Goal: Transaction & Acquisition: Obtain resource

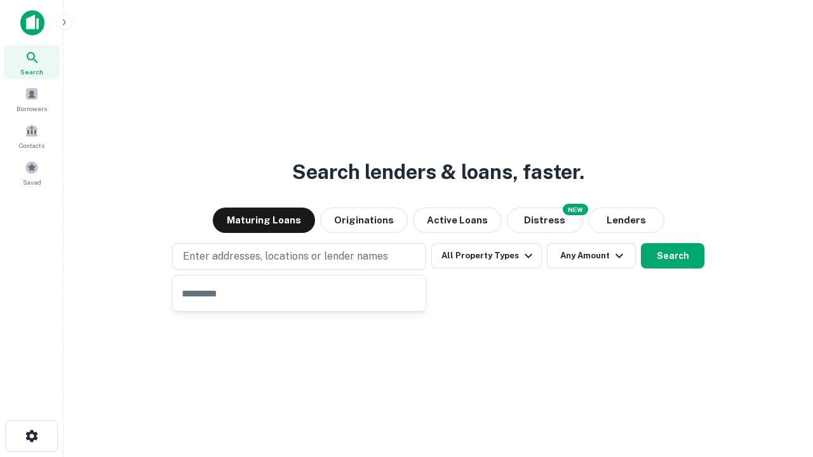
type input "**********"
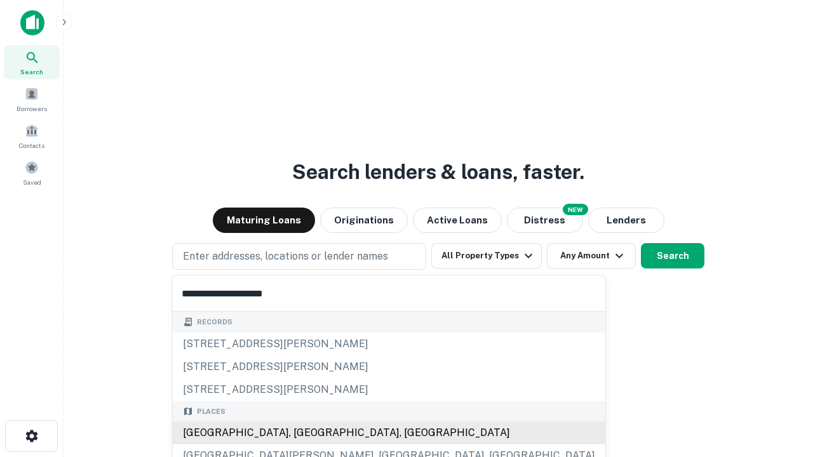
click at [304, 433] on div "[GEOGRAPHIC_DATA], [GEOGRAPHIC_DATA], [GEOGRAPHIC_DATA]" at bounding box center [389, 433] width 433 height 23
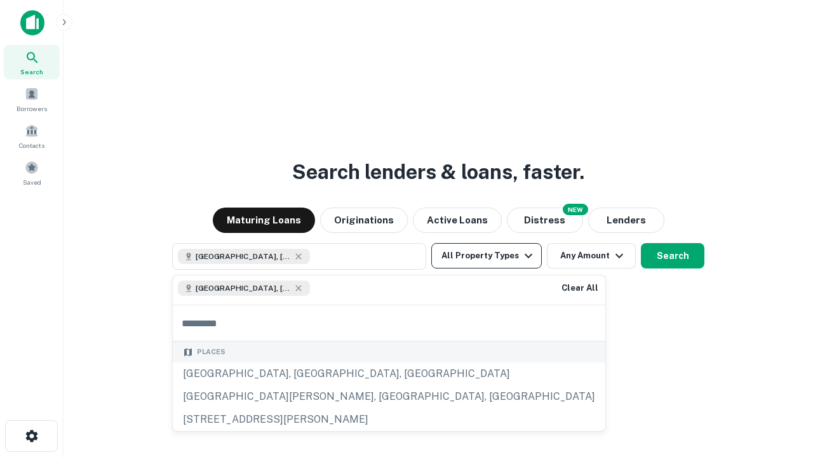
click at [487, 256] on button "All Property Types" at bounding box center [486, 255] width 111 height 25
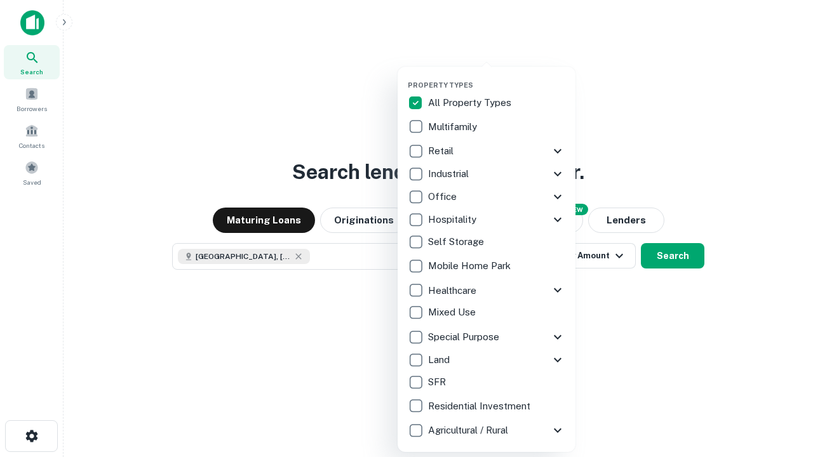
click at [497, 77] on button "button" at bounding box center [497, 77] width 178 height 1
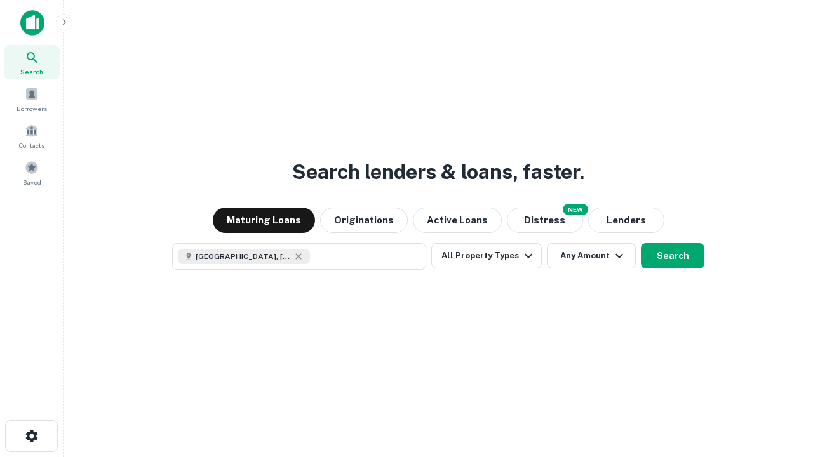
scroll to position [20, 0]
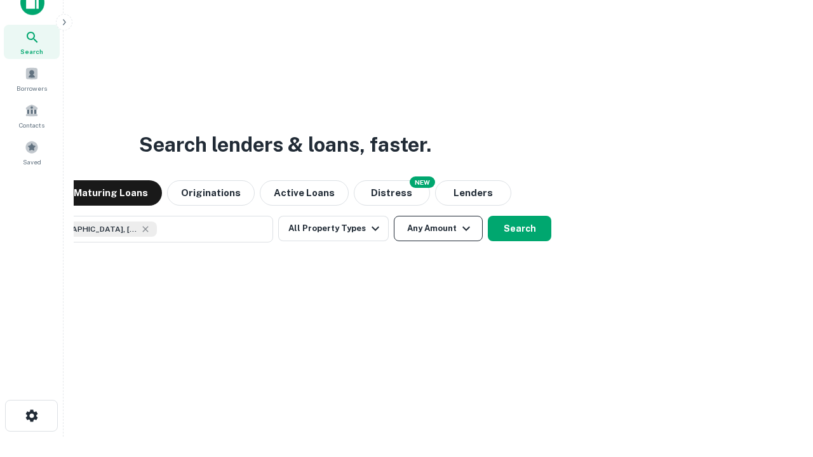
click at [394, 216] on button "Any Amount" at bounding box center [438, 228] width 89 height 25
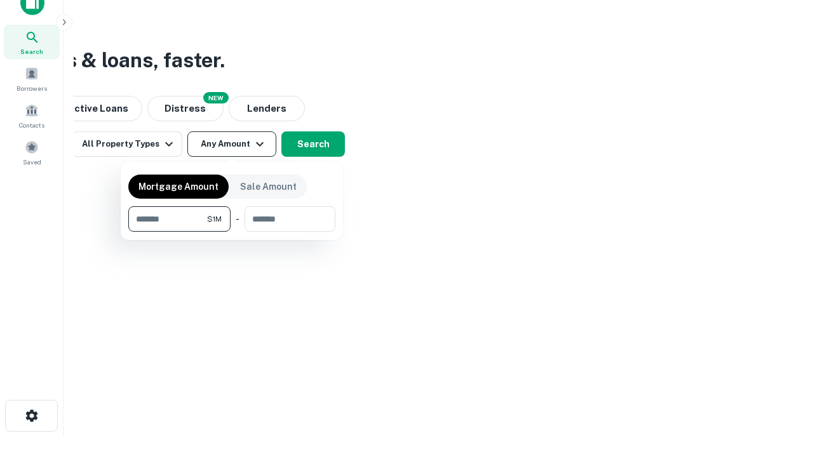
type input "*******"
click at [232, 232] on button "button" at bounding box center [231, 232] width 207 height 1
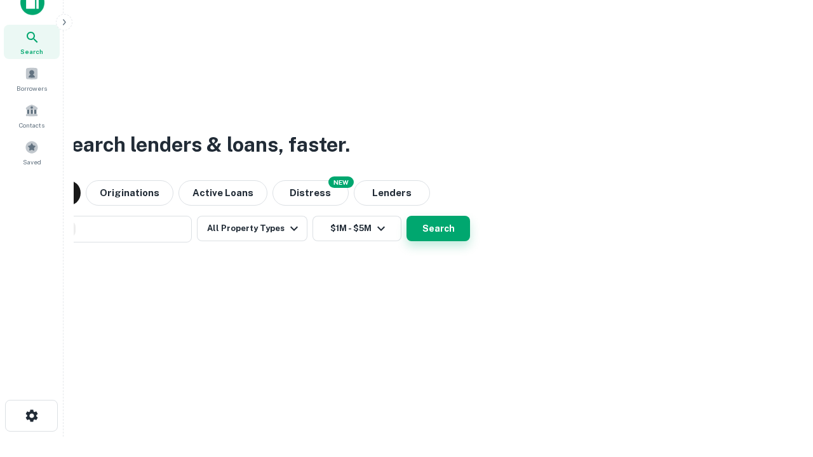
click at [407, 216] on button "Search" at bounding box center [439, 228] width 64 height 25
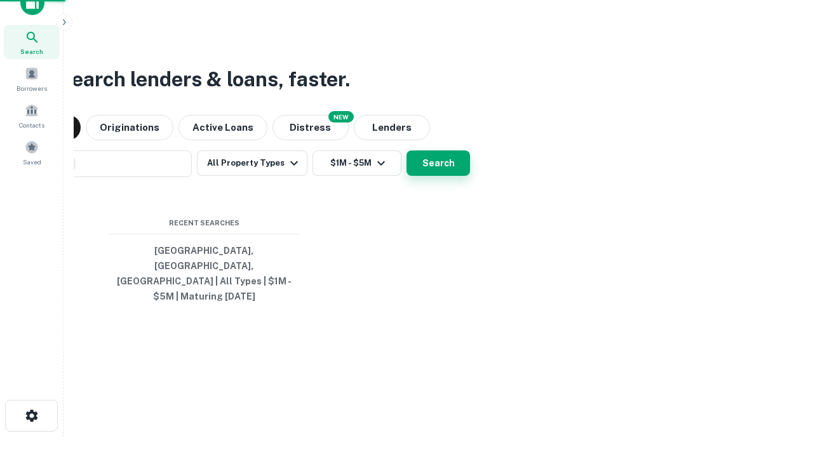
scroll to position [41, 360]
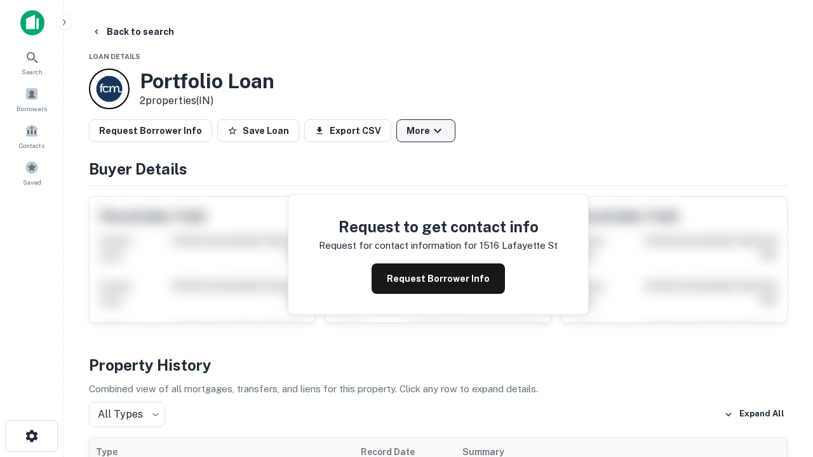
click at [426, 131] on button "More" at bounding box center [425, 130] width 59 height 23
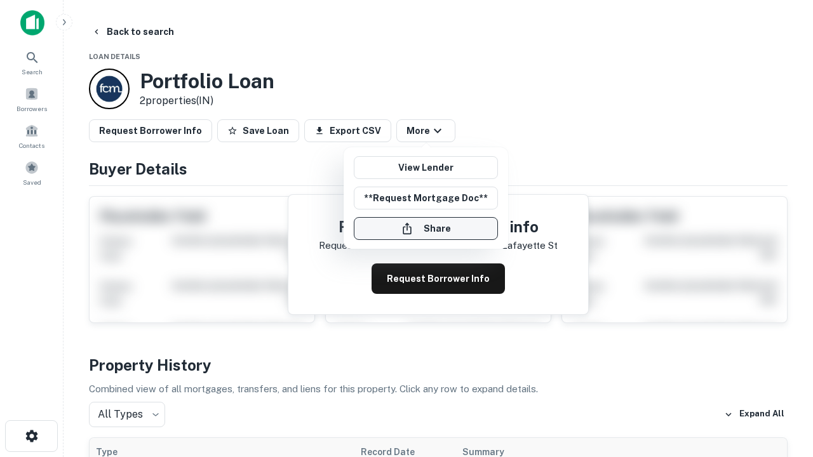
click at [426, 229] on button "Share" at bounding box center [426, 228] width 144 height 23
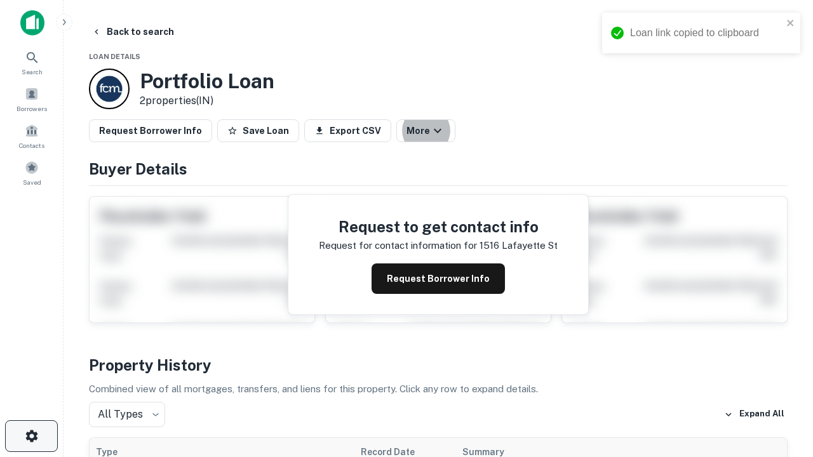
click at [31, 436] on icon "button" at bounding box center [31, 436] width 15 height 15
